Goal: Obtain resource: Download file/media

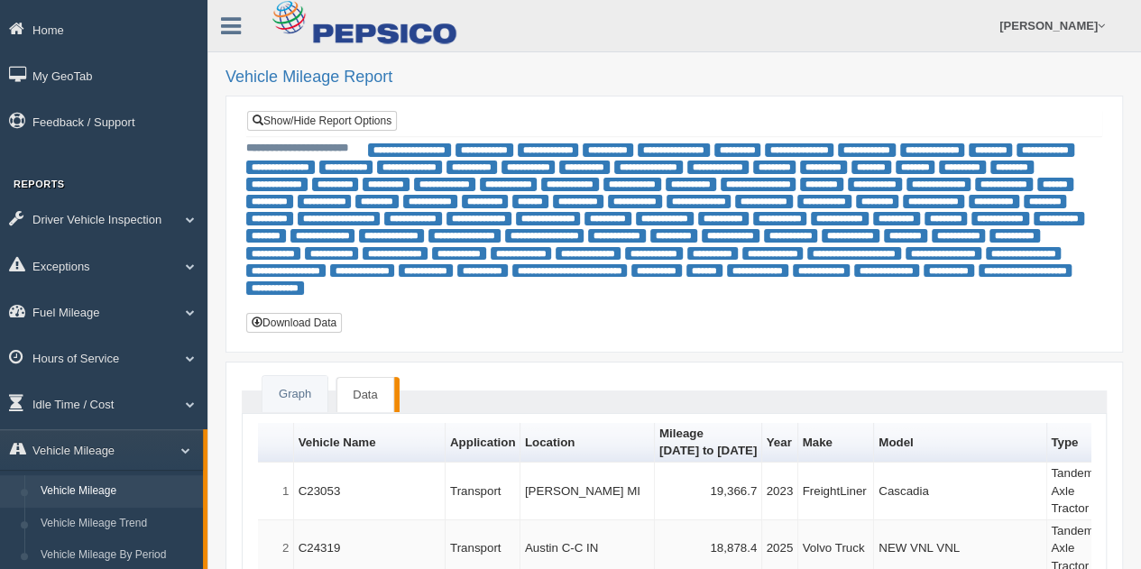
drag, startPoint x: 684, startPoint y: 32, endPoint x: 697, endPoint y: 23, distance: 16.3
click at [684, 32] on ul "Travis Kane Feedback/Support Log Off" at bounding box center [885, 25] width 457 height 51
click at [636, 1] on form "Travis Kane Feedback/Support Log Off" at bounding box center [815, 25] width 654 height 51
click at [319, 328] on button "Download Data" at bounding box center [294, 323] width 96 height 20
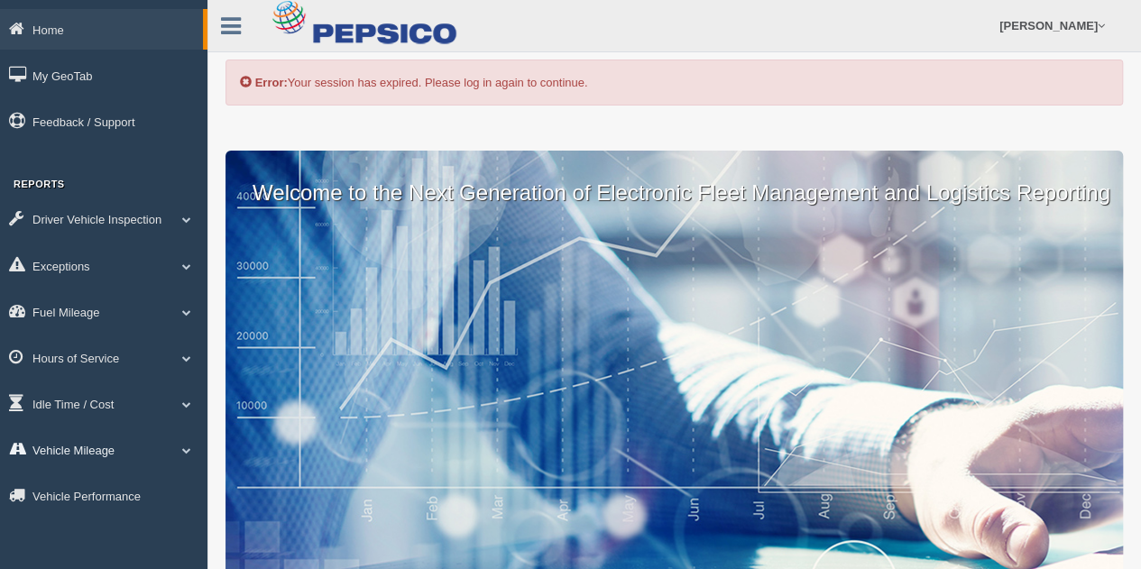
click at [180, 447] on span at bounding box center [186, 449] width 23 height 9
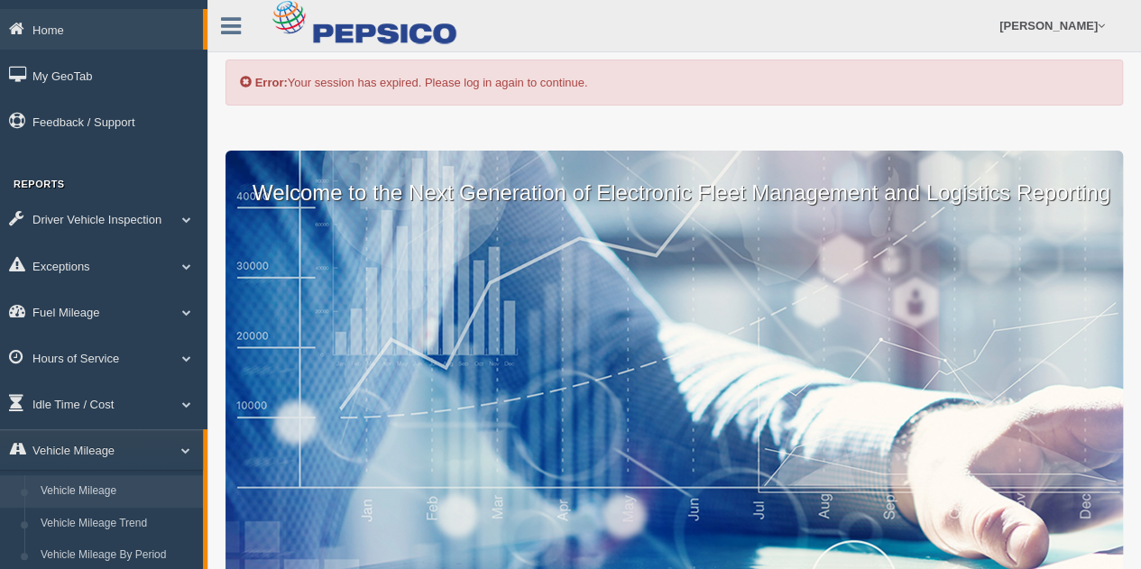
click at [157, 499] on link "Vehicle Mileage" at bounding box center [117, 491] width 170 height 32
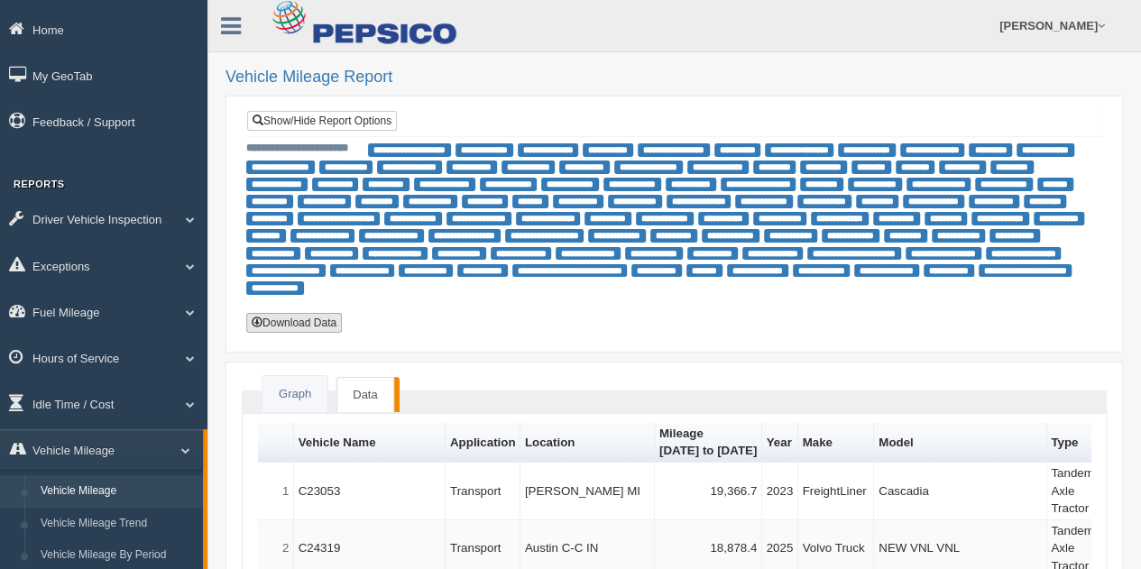
click at [267, 320] on button "Download Data" at bounding box center [294, 323] width 96 height 20
